Goal: Communication & Community: Answer question/provide support

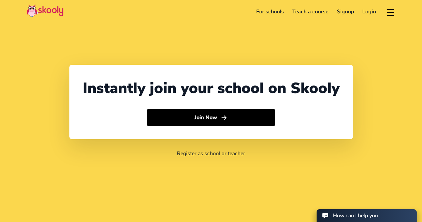
select select "65"
select select "[GEOGRAPHIC_DATA]"
select select "[GEOGRAPHIC_DATA]/[GEOGRAPHIC_DATA]"
click at [373, 10] on link "Login" at bounding box center [369, 11] width 22 height 11
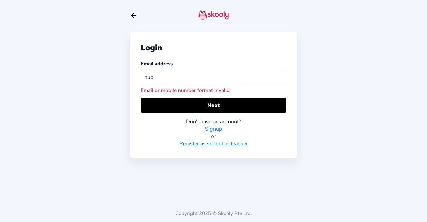
type input "nupur.ec@gmail.com"
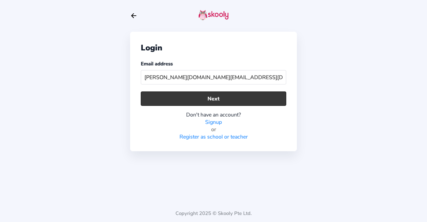
click at [220, 102] on button "Next" at bounding box center [214, 98] width 146 height 14
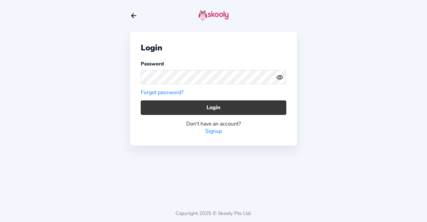
click at [241, 104] on button "Login" at bounding box center [214, 107] width 146 height 14
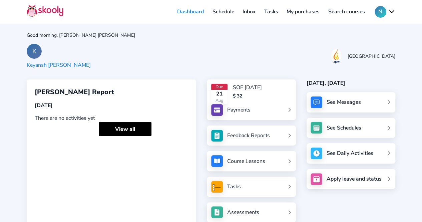
click at [337, 101] on div "See Messages" at bounding box center [344, 101] width 34 height 7
click at [134, 127] on link "View all" at bounding box center [125, 129] width 53 height 14
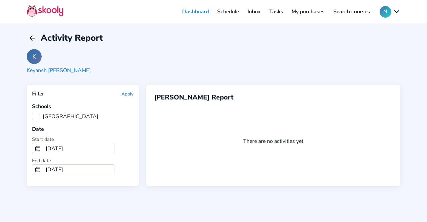
click at [229, 12] on link "Schedule" at bounding box center [228, 11] width 30 height 11
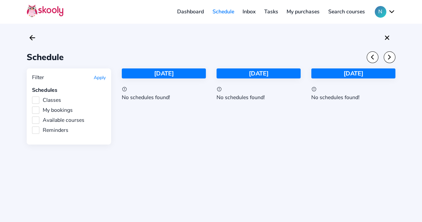
click at [253, 12] on link "Inbox" at bounding box center [249, 11] width 22 height 11
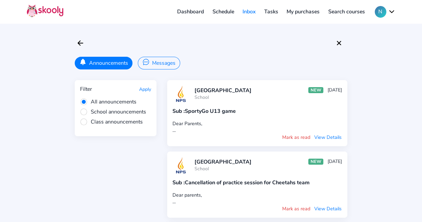
click at [162, 66] on button "Messages" at bounding box center [159, 63] width 42 height 13
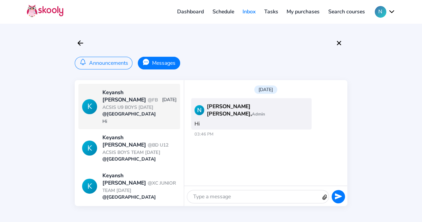
click at [128, 102] on span "@FB ACSIS U9 BOYS SEPT 2025" at bounding box center [129, 104] width 55 height 14
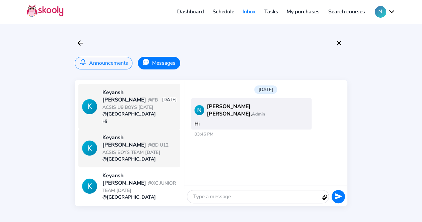
click at [129, 142] on span "@BD U12 ACSIS BOYS TEAM 2 SEPT 2025" at bounding box center [135, 149] width 66 height 14
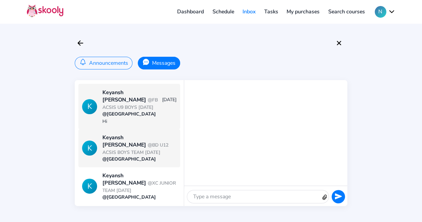
click at [117, 100] on span "@FB ACSIS U9 BOYS SEPT 2025" at bounding box center [129, 104] width 55 height 14
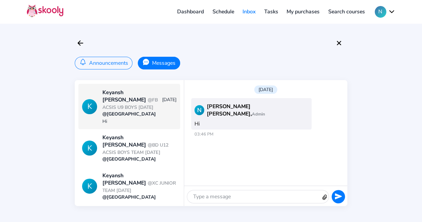
click at [275, 10] on link "Tasks" at bounding box center [271, 11] width 23 height 11
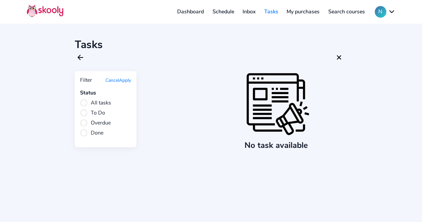
click at [300, 11] on link "My purchases" at bounding box center [303, 11] width 42 height 11
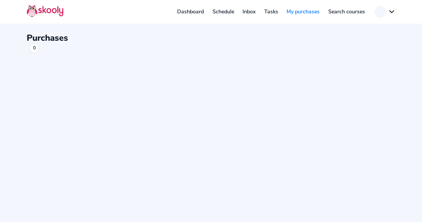
click at [355, 12] on link "Search courses" at bounding box center [346, 11] width 45 height 11
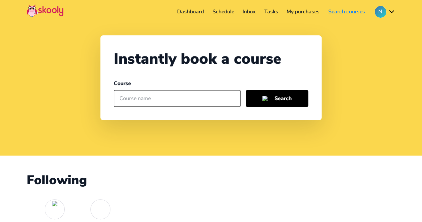
click at [251, 11] on link "Inbox" at bounding box center [249, 11] width 22 height 11
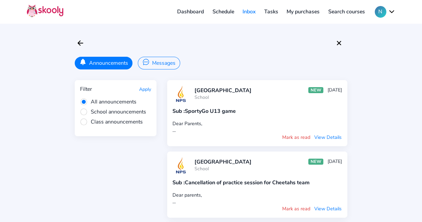
click at [295, 137] on button "Mark as read" at bounding box center [296, 137] width 29 height 7
click at [275, 8] on link "Tasks" at bounding box center [271, 11] width 23 height 11
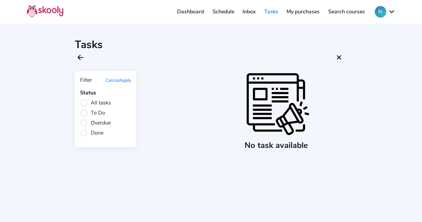
click at [225, 11] on link "Schedule" at bounding box center [223, 11] width 30 height 11
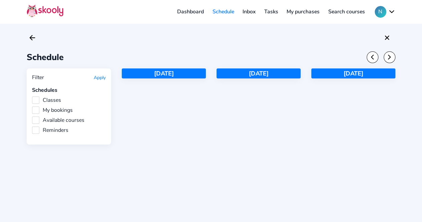
click at [245, 11] on link "Inbox" at bounding box center [249, 11] width 22 height 11
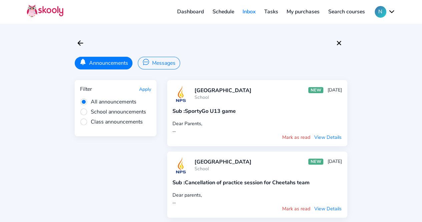
click at [147, 64] on icon "chatbubble ellipses outline" at bounding box center [146, 62] width 6 height 6
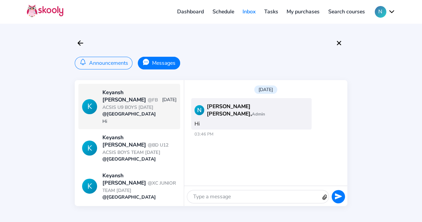
click at [128, 63] on button "Announcements" at bounding box center [104, 63] width 58 height 13
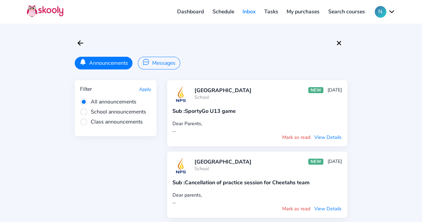
click at [86, 111] on span "School announcements" at bounding box center [113, 111] width 66 height 7
click at [0, 0] on input "School announcements" at bounding box center [0, 0] width 0 height 0
click at [85, 121] on span "Class announcements" at bounding box center [111, 121] width 63 height 7
click at [0, 0] on input "Class announcements" at bounding box center [0, 0] width 0 height 0
click at [150, 60] on div at bounding box center [148, 62] width 10 height 9
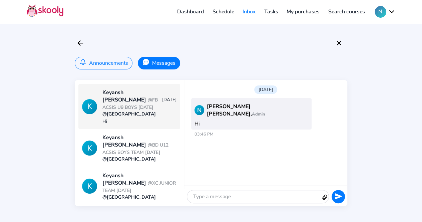
click at [141, 102] on span "@FB ACSIS U9 BOYS SEPT 2025" at bounding box center [129, 104] width 55 height 14
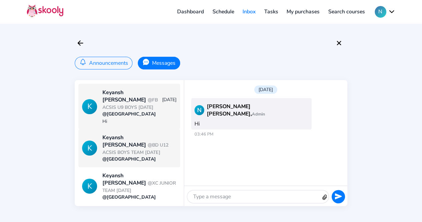
click at [143, 151] on div "Keyansh Karn @BD U12 ACSIS BOYS TEAM 2 SEPT 2025" at bounding box center [139, 145] width 74 height 22
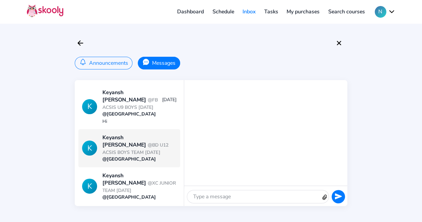
click at [91, 147] on div "K" at bounding box center [89, 148] width 15 height 15
click at [117, 136] on div "Keyansh Karn @BD U12 ACSIS BOYS TEAM 2 SEPT 2025" at bounding box center [139, 145] width 74 height 22
click at [115, 158] on div "@NPS International School" at bounding box center [139, 159] width 74 height 6
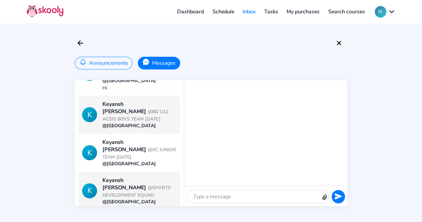
click at [135, 185] on span "@SPORTS DEVELOPMENT SQUAD" at bounding box center [136, 192] width 68 height 14
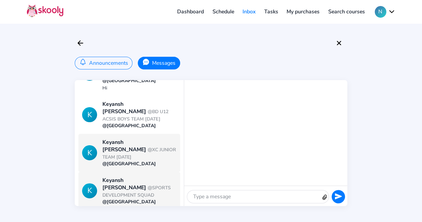
scroll to position [0, 0]
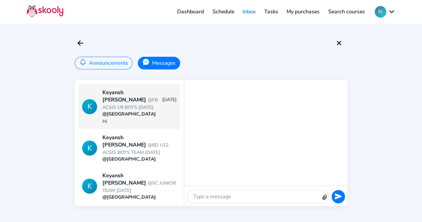
click at [131, 104] on div "Keyansh Karn @FB ACSIS U9 BOYS SEPT 2025" at bounding box center [131, 100] width 59 height 22
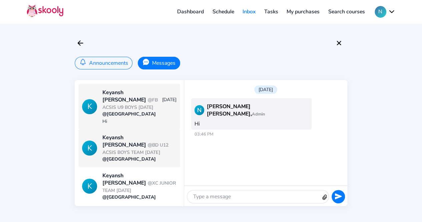
click at [135, 143] on span "@BD U12 ACSIS BOYS TEAM 2 SEPT 2025" at bounding box center [135, 149] width 66 height 14
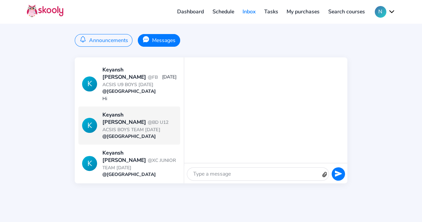
scroll to position [33, 0]
